Goal: Check status: Check status

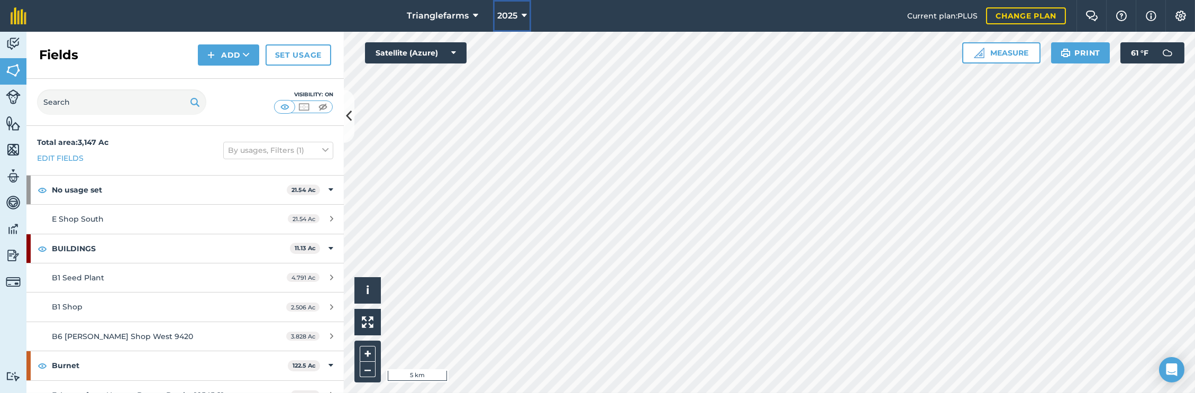
click at [513, 16] on span "2025" at bounding box center [507, 16] width 20 height 13
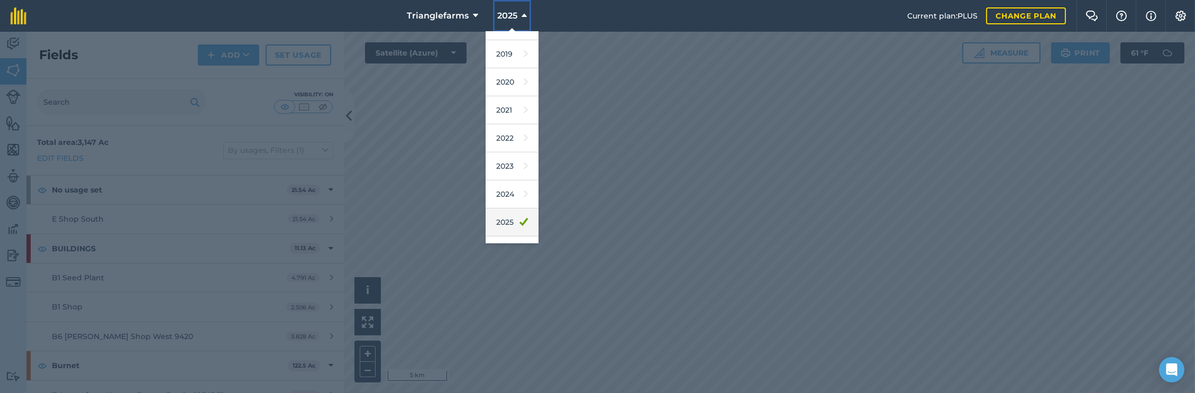
scroll to position [96, 0]
click at [502, 203] on link "2026" at bounding box center [512, 202] width 53 height 28
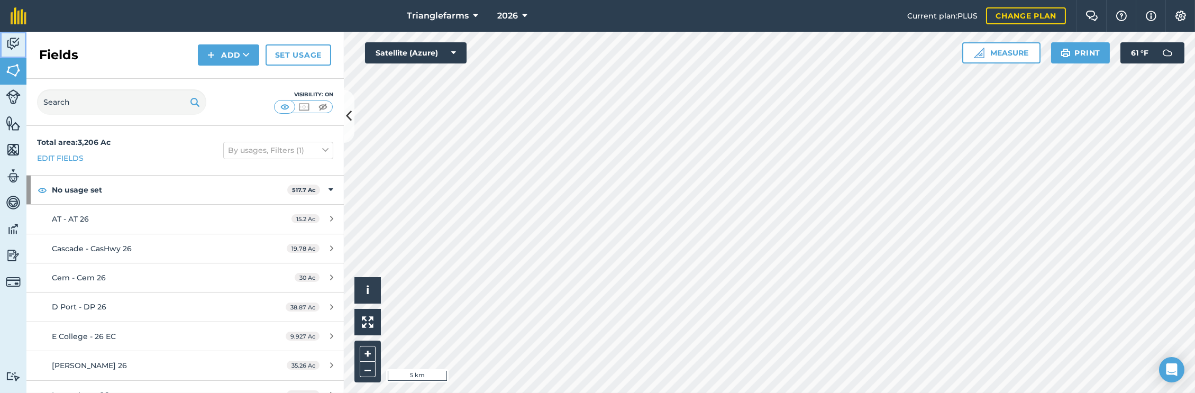
click at [15, 41] on img at bounding box center [13, 44] width 15 height 16
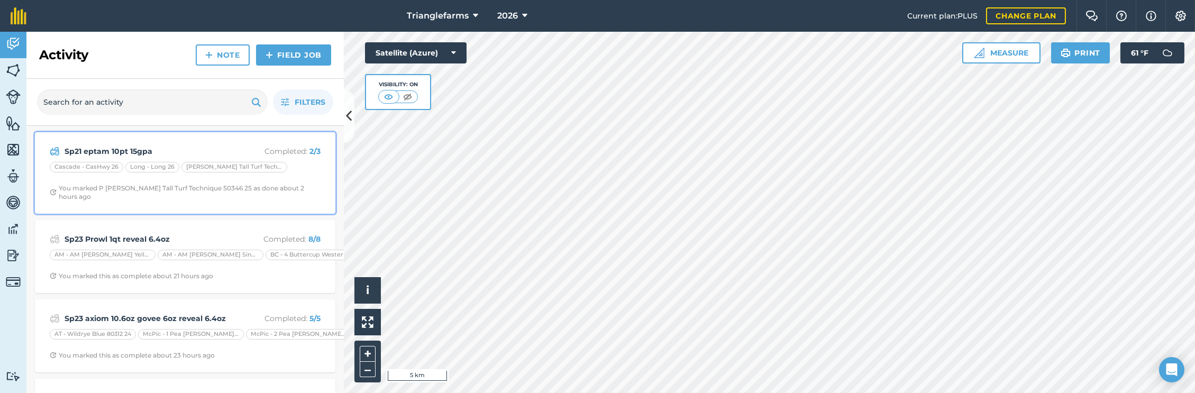
click at [167, 147] on strong "Sp21 eptam 10pt 15gpa" at bounding box center [149, 152] width 168 height 12
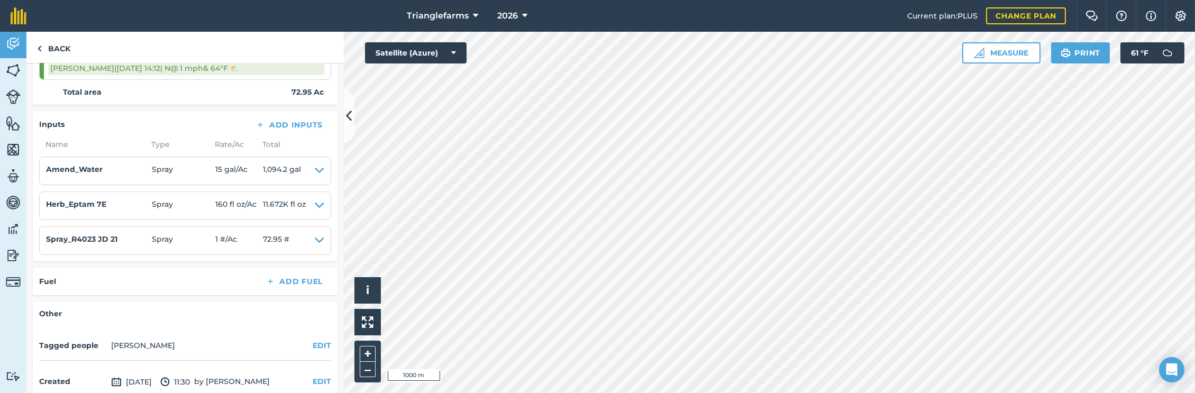
scroll to position [288, 0]
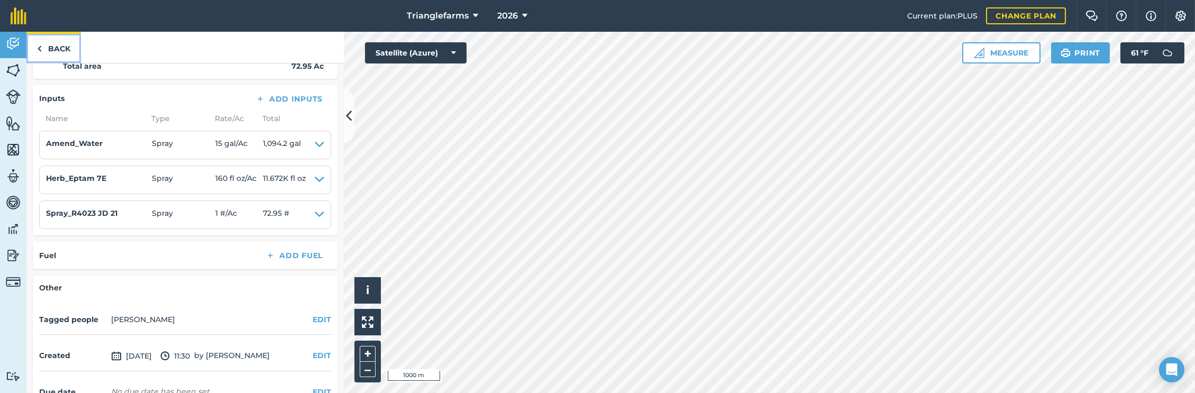
click at [56, 45] on link "Back" at bounding box center [53, 47] width 55 height 31
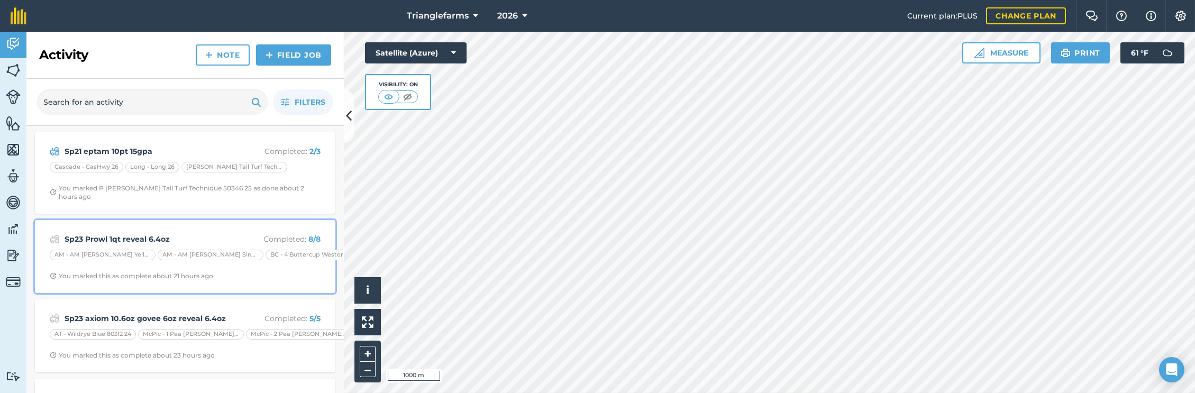
click at [130, 233] on div "Sp23 Prowl 1qt reveal 6.4oz Completed : 8 / 8" at bounding box center [185, 239] width 271 height 13
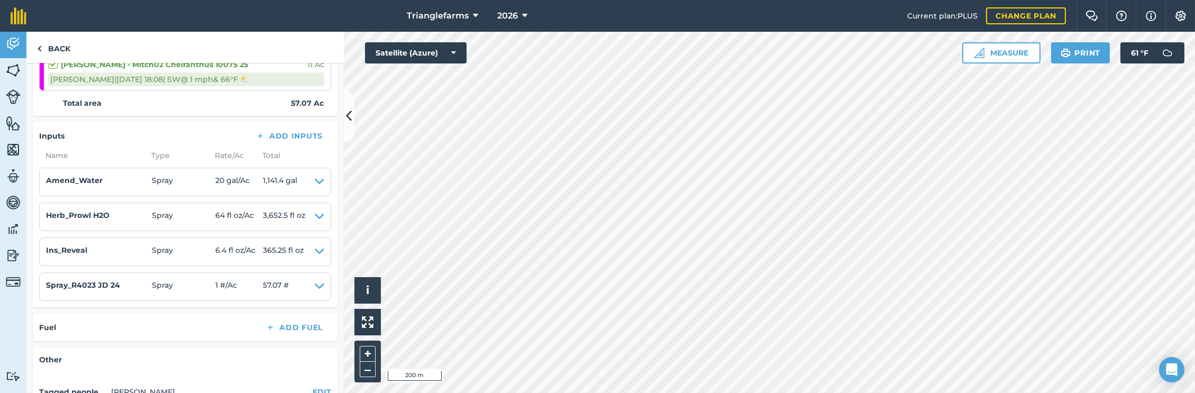
scroll to position [582, 0]
